Goal: Participate in discussion: Engage in conversation with other users on a specific topic

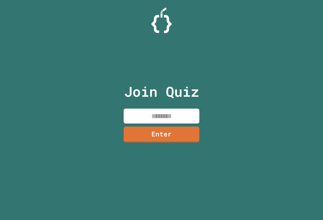
click at [186, 112] on input at bounding box center [162, 115] width 76 height 15
type input "********"
click at [176, 132] on link "Enter" at bounding box center [161, 134] width 77 height 17
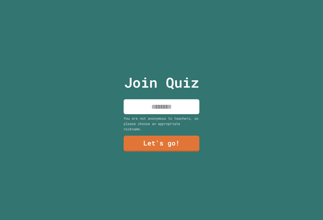
click at [147, 104] on input at bounding box center [162, 106] width 76 height 15
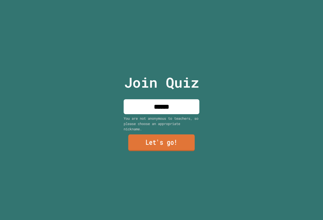
type input "******"
click at [147, 142] on link "Let's go!" at bounding box center [161, 142] width 67 height 17
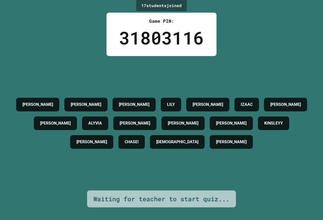
click at [102, 125] on h4 "ALYVIA" at bounding box center [95, 123] width 14 height 6
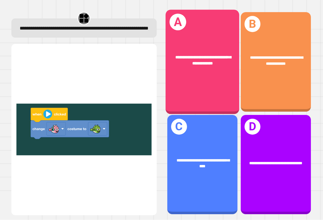
click at [199, 56] on span "**********" at bounding box center [203, 60] width 56 height 10
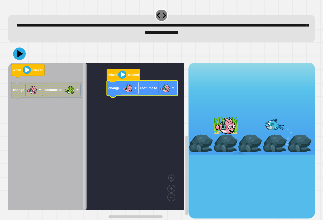
click at [135, 89] on image "Blockly Workspace" at bounding box center [135, 88] width 3 height 3
click at [170, 93] on image "Blockly Workspace" at bounding box center [165, 88] width 10 height 10
click at [23, 55] on icon at bounding box center [19, 53] width 15 height 15
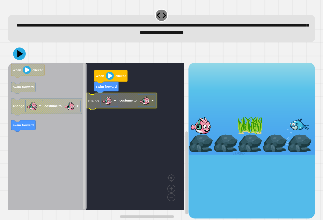
click at [142, 100] on image "Blockly Workspace" at bounding box center [144, 100] width 10 height 10
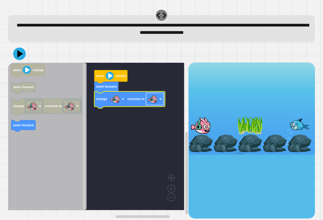
click at [150, 102] on image "Blockly Workspace" at bounding box center [153, 99] width 10 height 10
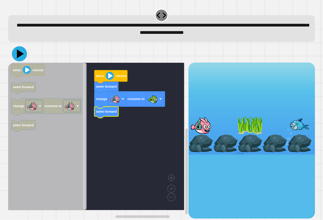
click at [20, 58] on icon at bounding box center [19, 53] width 15 height 15
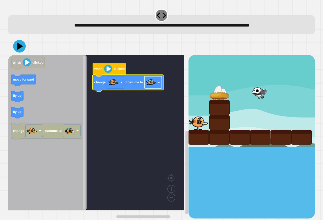
click at [145, 85] on rect "Blockly Workspace" at bounding box center [152, 82] width 17 height 12
click at [147, 84] on image "Blockly Workspace" at bounding box center [151, 82] width 10 height 10
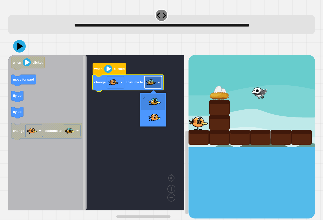
click at [148, 85] on image "Blockly Workspace" at bounding box center [151, 82] width 10 height 10
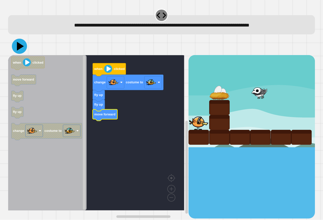
click at [19, 43] on icon at bounding box center [19, 46] width 15 height 15
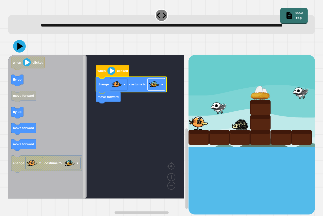
click at [149, 90] on rect "Blockly Workspace" at bounding box center [156, 84] width 17 height 12
click at [17, 92] on icon "when clicked fly up move forward fly up move forward move forward change costum…" at bounding box center [47, 126] width 78 height 143
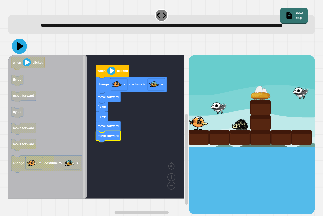
click at [16, 53] on icon at bounding box center [19, 46] width 15 height 15
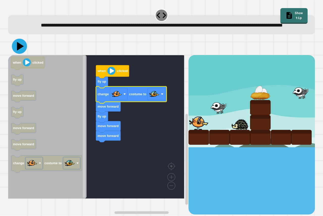
click at [22, 51] on icon at bounding box center [20, 46] width 7 height 9
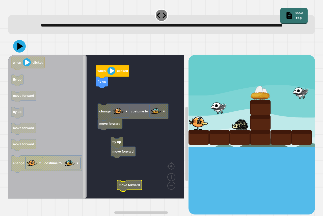
click at [118, 176] on rect "Blockly Workspace" at bounding box center [96, 126] width 176 height 143
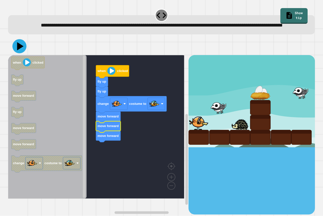
click at [21, 53] on icon at bounding box center [19, 46] width 14 height 14
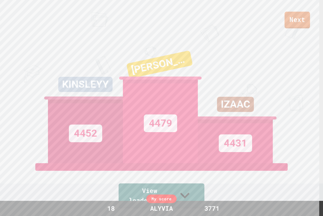
click at [292, 22] on link "Next" at bounding box center [296, 20] width 25 height 17
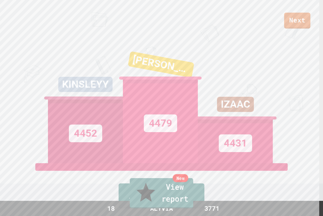
click at [193, 197] on link "New View report" at bounding box center [162, 193] width 64 height 30
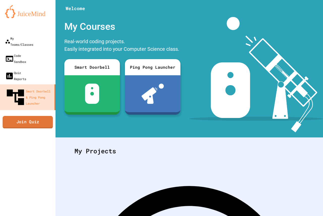
click at [41, 116] on link "Join Quiz" at bounding box center [28, 122] width 50 height 13
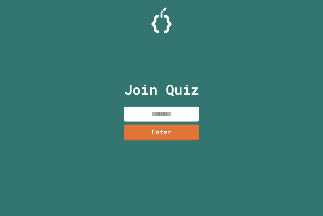
click at [160, 113] on input at bounding box center [162, 113] width 76 height 15
type input "********"
click at [161, 131] on link "Enter" at bounding box center [161, 131] width 74 height 17
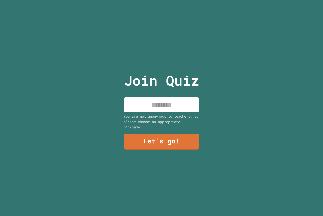
click at [163, 105] on input at bounding box center [162, 104] width 76 height 15
type input "******"
click at [164, 105] on input "******" at bounding box center [162, 104] width 76 height 15
click at [188, 141] on link "Let's go!" at bounding box center [161, 141] width 76 height 16
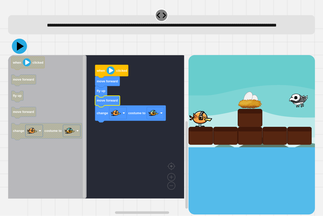
click at [16, 51] on icon at bounding box center [19, 46] width 15 height 15
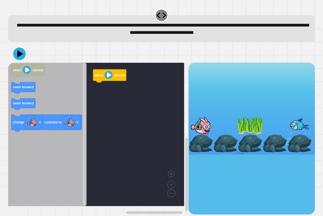
click at [105, 96] on div "when clicked when clicked swim forward swim forward change costume to" at bounding box center [98, 138] width 180 height 151
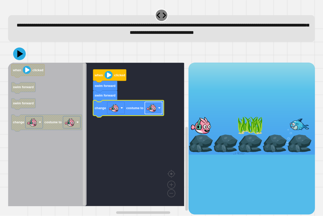
click at [150, 111] on image "Blockly Workspace" at bounding box center [151, 108] width 10 height 10
click at [18, 56] on icon at bounding box center [20, 53] width 7 height 9
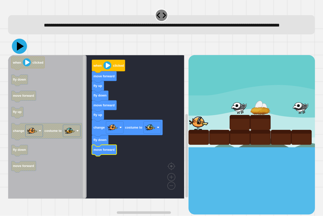
click at [17, 54] on icon at bounding box center [19, 46] width 15 height 15
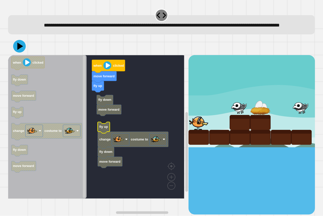
click at [105, 129] on text "fly up" at bounding box center [103, 127] width 9 height 4
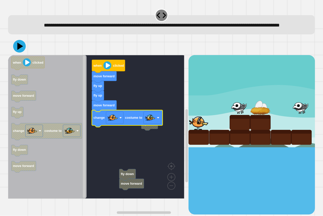
click at [21, 55] on div at bounding box center [161, 46] width 307 height 18
click at [20, 50] on icon at bounding box center [20, 46] width 6 height 8
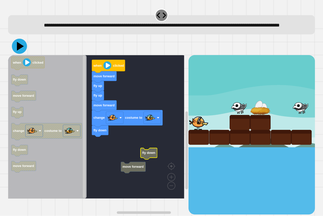
click at [19, 51] on icon at bounding box center [20, 46] width 7 height 9
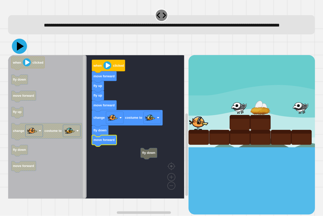
click at [22, 54] on icon at bounding box center [19, 46] width 15 height 15
click at [20, 54] on icon at bounding box center [19, 46] width 15 height 15
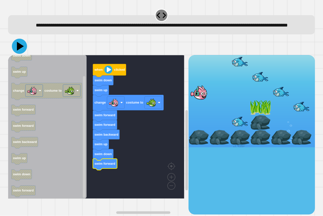
click at [22, 51] on icon at bounding box center [19, 46] width 15 height 15
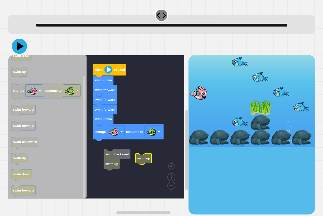
click at [22, 54] on icon at bounding box center [19, 46] width 15 height 15
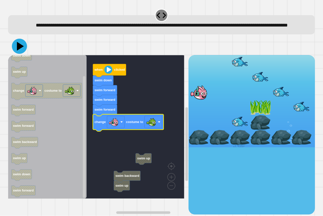
click at [17, 54] on icon at bounding box center [19, 46] width 15 height 15
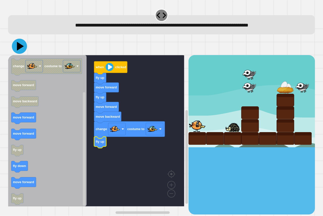
click at [19, 48] on icon at bounding box center [20, 46] width 7 height 9
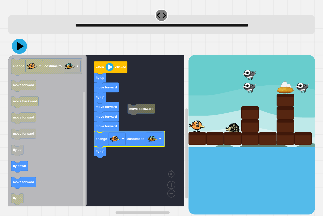
click at [20, 49] on icon at bounding box center [19, 46] width 15 height 15
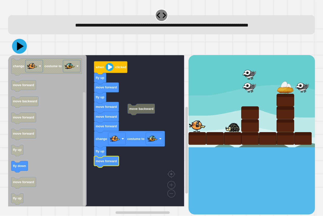
click at [21, 51] on icon at bounding box center [19, 46] width 15 height 15
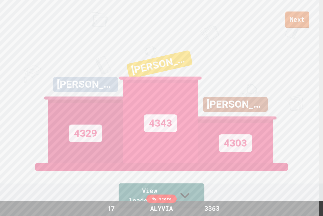
click at [293, 16] on link "Next" at bounding box center [297, 20] width 24 height 17
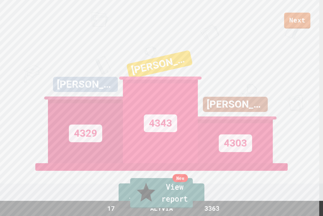
click at [173, 203] on link "New View report" at bounding box center [161, 193] width 63 height 30
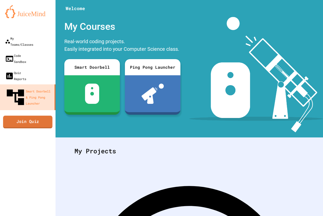
click at [41, 115] on link "Join Quiz" at bounding box center [27, 121] width 49 height 13
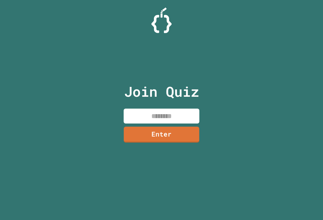
click at [149, 113] on input at bounding box center [162, 115] width 76 height 15
click at [144, 74] on div "Join Quiz *** Enter" at bounding box center [161, 110] width 85 height 194
drag, startPoint x: 144, startPoint y: 74, endPoint x: 136, endPoint y: 91, distance: 18.1
click at [136, 91] on p "Join Quiz" at bounding box center [161, 91] width 75 height 21
click at [182, 117] on input "***" at bounding box center [162, 114] width 76 height 15
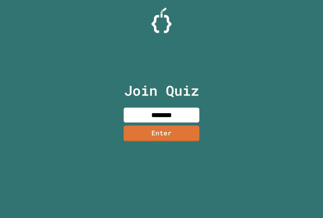
type input "********"
click at [182, 104] on div "Join Quiz ******** Enter" at bounding box center [161, 109] width 85 height 192
click at [181, 132] on link "Enter" at bounding box center [161, 133] width 77 height 17
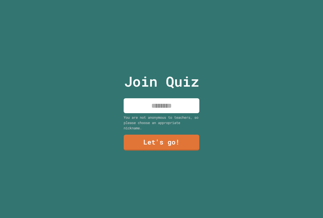
click at [160, 101] on input at bounding box center [162, 105] width 76 height 15
type input "******"
click at [172, 140] on link "Let's go!" at bounding box center [161, 142] width 73 height 17
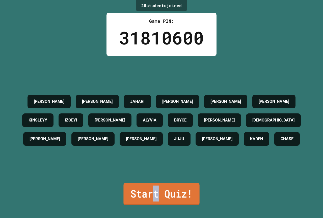
click at [154, 193] on link "Start Quiz!" at bounding box center [161, 194] width 76 height 22
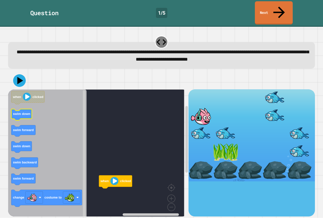
click at [28, 112] on text "swim down" at bounding box center [21, 114] width 17 height 4
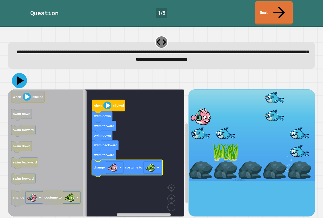
click at [23, 73] on icon at bounding box center [19, 80] width 15 height 15
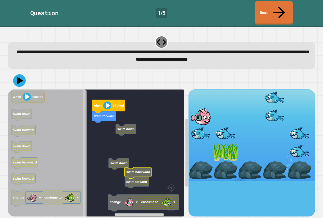
click at [137, 177] on rect "Blockly Workspace" at bounding box center [96, 154] width 176 height 130
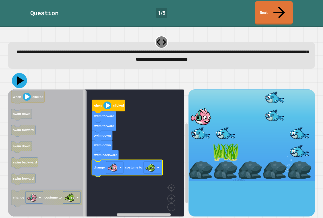
click at [21, 73] on icon at bounding box center [19, 80] width 15 height 15
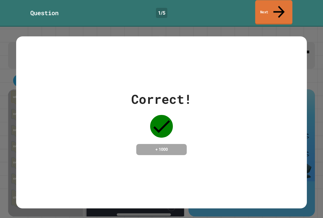
click at [275, 7] on link "Next" at bounding box center [273, 12] width 37 height 24
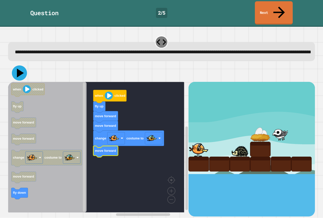
click at [19, 72] on icon at bounding box center [20, 73] width 7 height 9
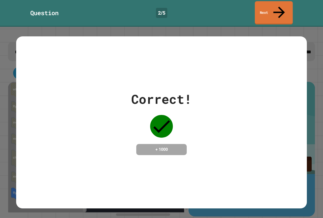
click at [280, 7] on icon at bounding box center [278, 12] width 17 height 17
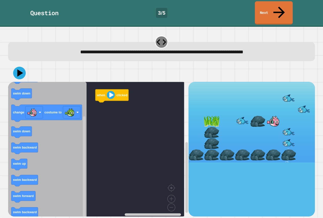
click at [68, 132] on icon "when clicked swim up swim backward swim down change costume to swim down swim b…" at bounding box center [47, 151] width 78 height 138
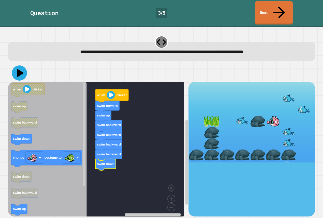
click at [23, 67] on icon at bounding box center [19, 72] width 15 height 15
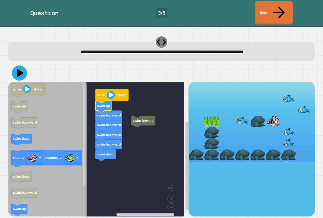
click at [19, 65] on icon at bounding box center [19, 72] width 15 height 15
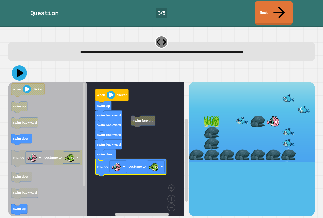
click at [18, 69] on icon at bounding box center [20, 73] width 7 height 9
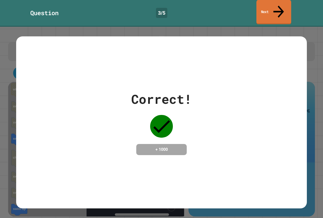
click at [273, 8] on link "Next" at bounding box center [273, 12] width 35 height 24
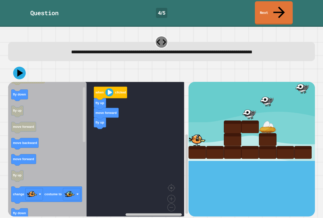
click at [62, 186] on g "change costume to" at bounding box center [46, 194] width 71 height 17
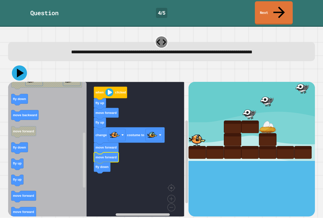
click at [23, 65] on icon at bounding box center [19, 72] width 15 height 15
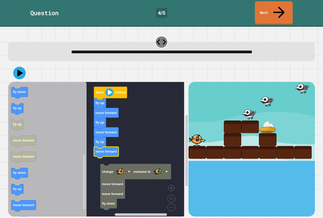
click at [107, 157] on g "change costume to move forward move forward fly down when clicked fly up move f…" at bounding box center [99, 151] width 183 height 138
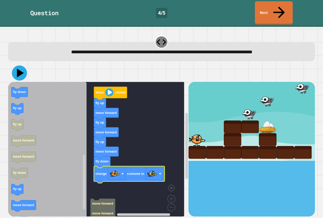
drag, startPoint x: 20, startPoint y: 59, endPoint x: 31, endPoint y: 63, distance: 11.4
click at [20, 65] on icon at bounding box center [19, 72] width 15 height 15
click at [72, 97] on icon "Blockly Workspace" at bounding box center [47, 151] width 78 height 138
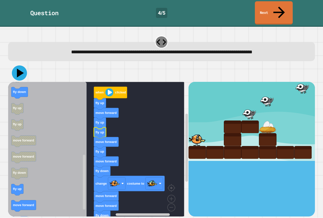
click at [17, 65] on icon at bounding box center [19, 72] width 15 height 15
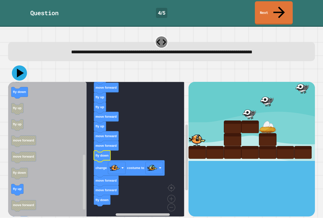
click at [16, 65] on icon at bounding box center [19, 72] width 15 height 15
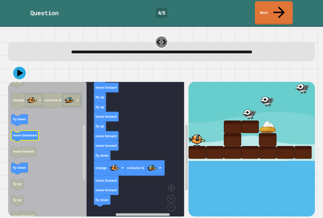
click at [24, 133] on text "move backward" at bounding box center [25, 135] width 24 height 4
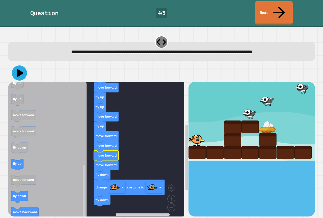
click at [19, 69] on icon at bounding box center [20, 73] width 7 height 9
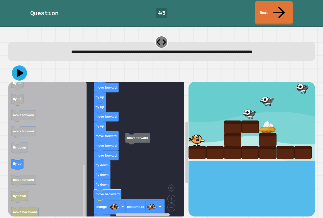
click at [17, 65] on icon at bounding box center [19, 72] width 15 height 15
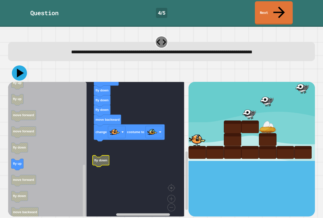
click at [20, 65] on icon at bounding box center [19, 72] width 15 height 15
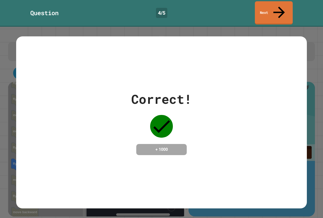
click at [20, 59] on div "Correct! + 1000" at bounding box center [161, 122] width 290 height 172
drag, startPoint x: 27, startPoint y: 60, endPoint x: 152, endPoint y: 81, distance: 126.4
click at [152, 90] on div "Correct!" at bounding box center [161, 99] width 61 height 19
drag, startPoint x: 256, startPoint y: 3, endPoint x: 249, endPoint y: 5, distance: 7.4
click at [253, 4] on div "Question 4 / 5 Next" at bounding box center [161, 12] width 323 height 23
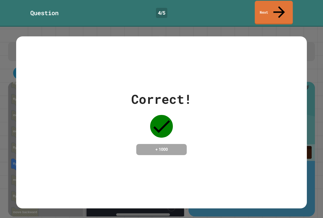
click at [272, 4] on link "Next" at bounding box center [274, 13] width 38 height 24
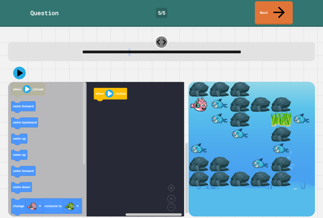
drag, startPoint x: 112, startPoint y: 43, endPoint x: 111, endPoint y: 40, distance: 3.5
click at [111, 49] on span "**********" at bounding box center [161, 51] width 159 height 5
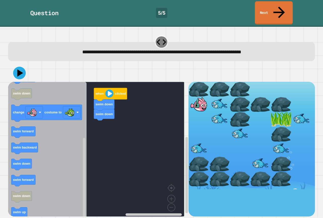
click at [91, 129] on div "when clicked swim down swim down when clicked swim forward swim backward swim u…" at bounding box center [98, 149] width 180 height 134
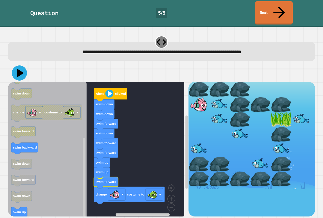
click at [17, 67] on icon at bounding box center [19, 72] width 15 height 15
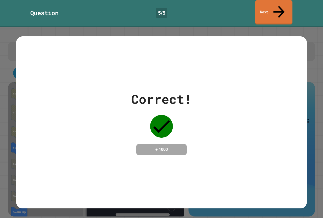
click at [266, 6] on link "Next" at bounding box center [273, 12] width 37 height 24
